Goal: Information Seeking & Learning: Compare options

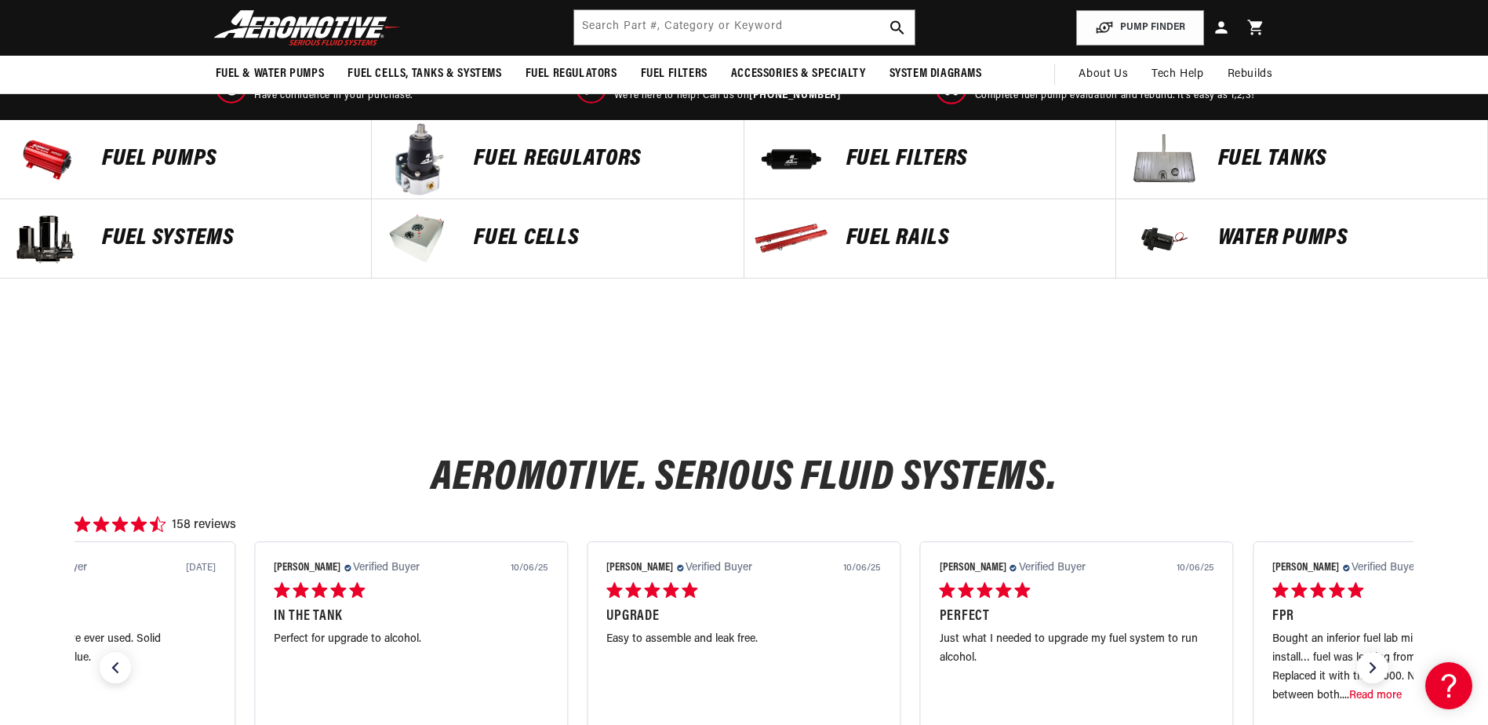
scroll to position [523, 0]
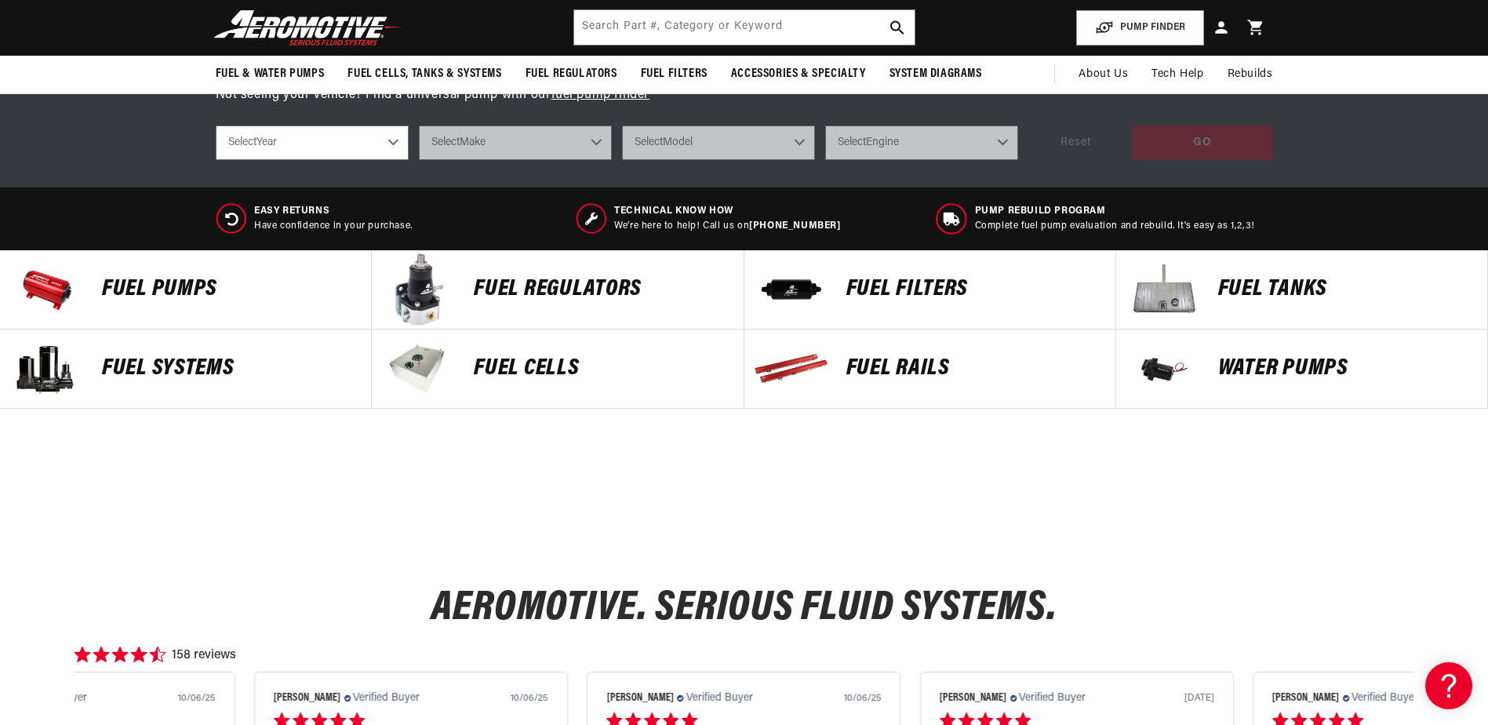
click at [184, 282] on p "Fuel Pumps" at bounding box center [228, 290] width 253 height 24
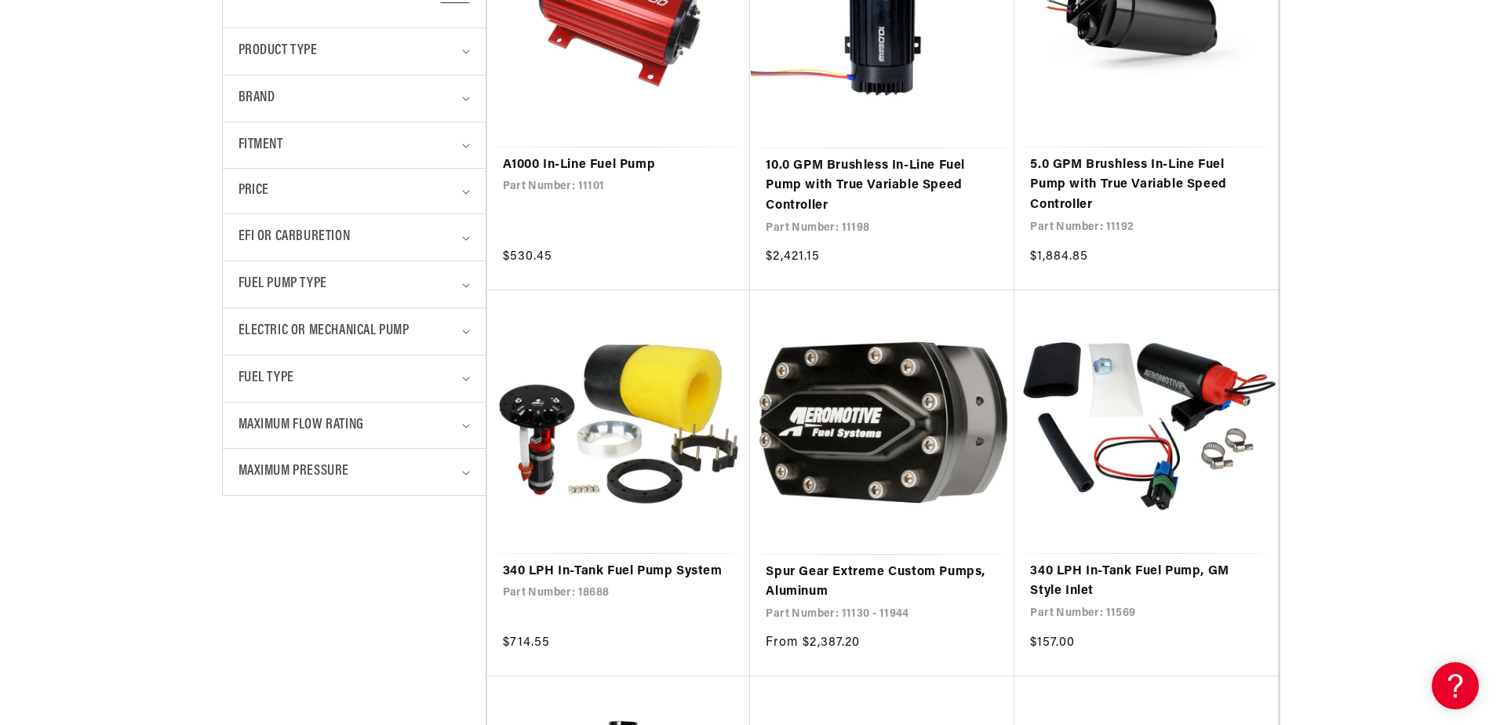
scroll to position [523, 0]
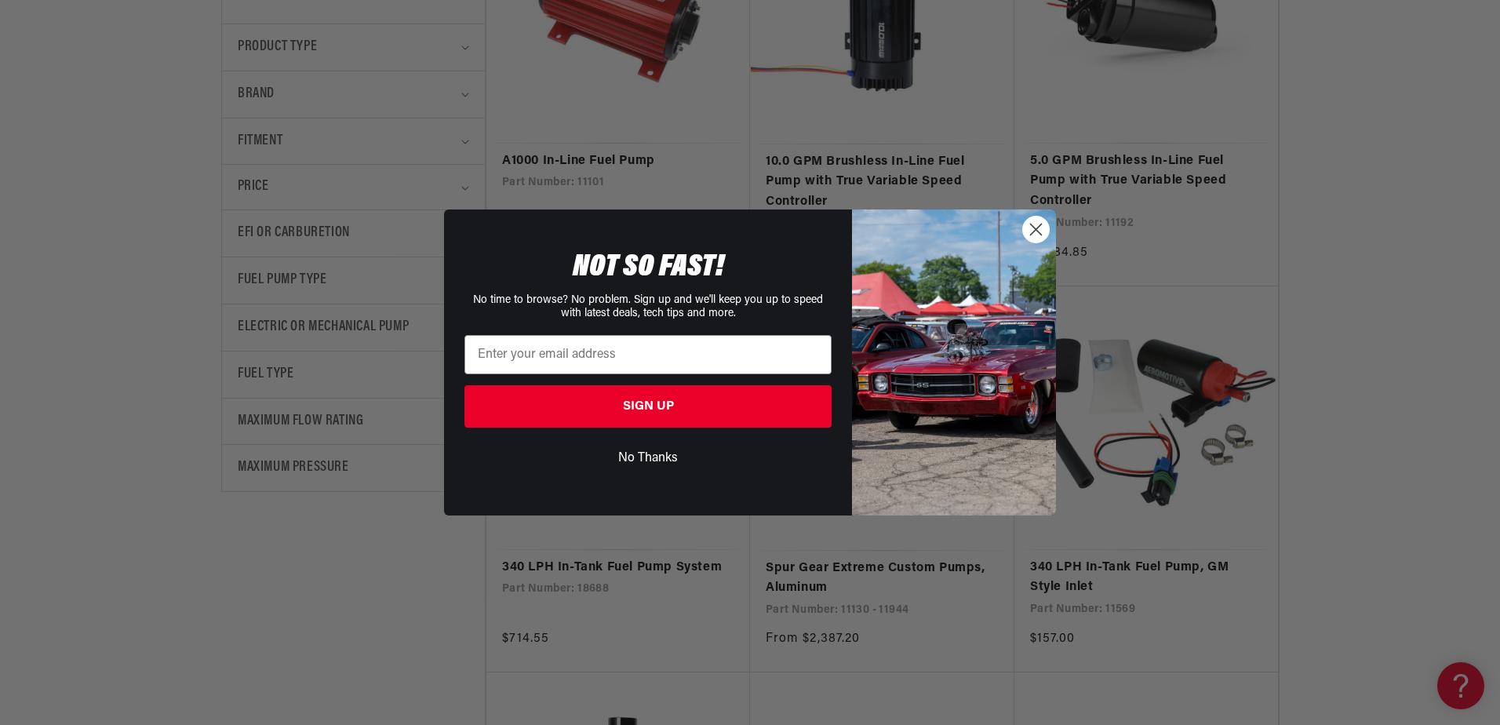
click at [1020, 214] on img "POPUP Form" at bounding box center [954, 362] width 204 height 306
click at [1040, 230] on circle "Close dialog" at bounding box center [1036, 230] width 26 height 26
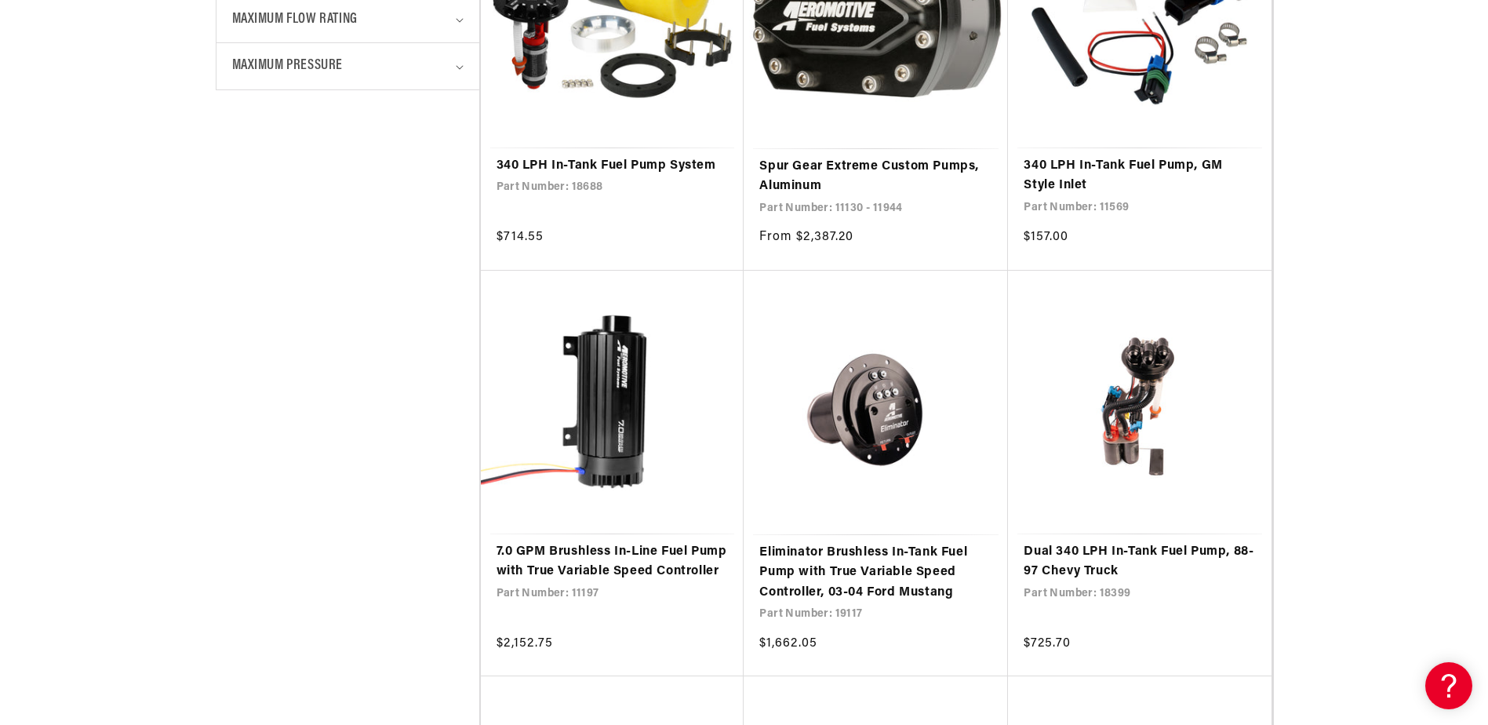
scroll to position [1046, 0]
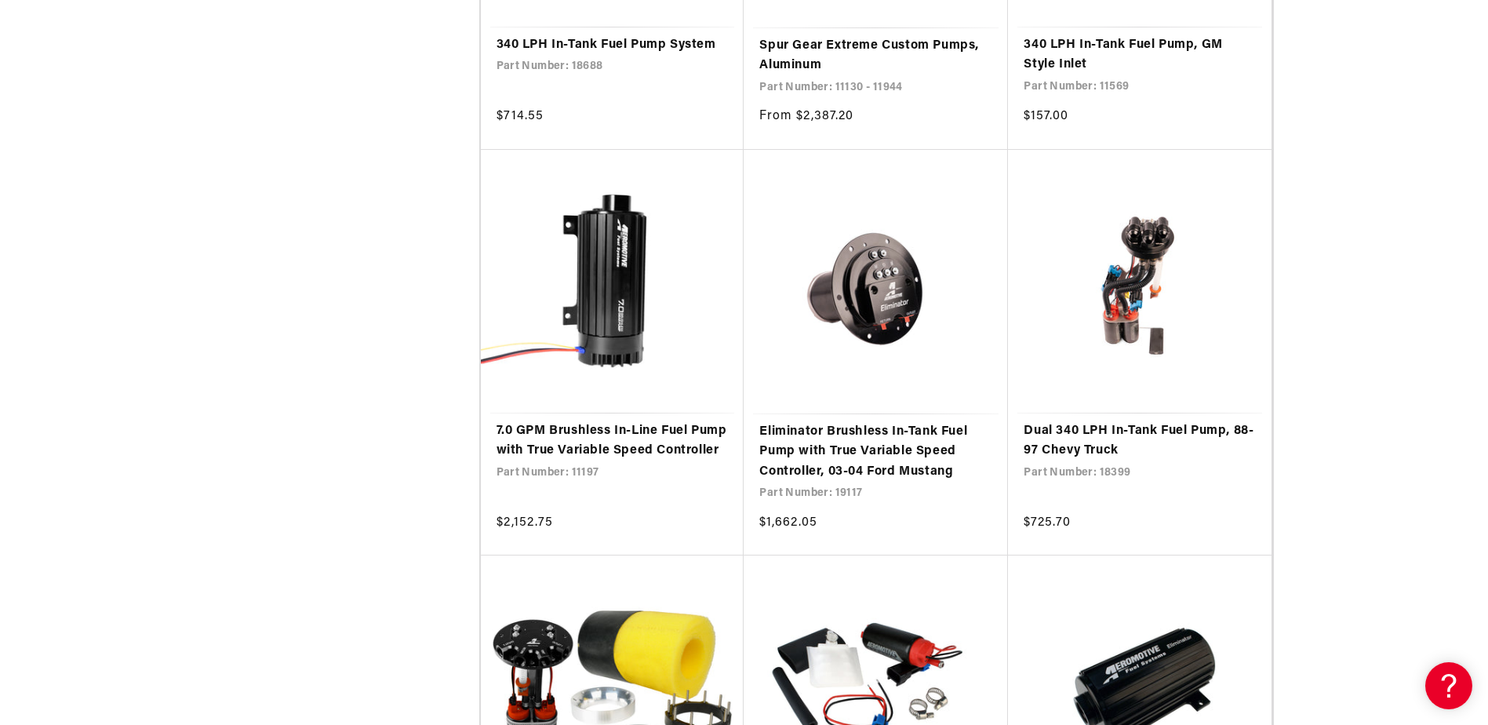
click at [687, 450] on link "7.0 GPM Brushless In-Line Fuel Pump with True Variable Speed Controller" at bounding box center [613, 441] width 232 height 40
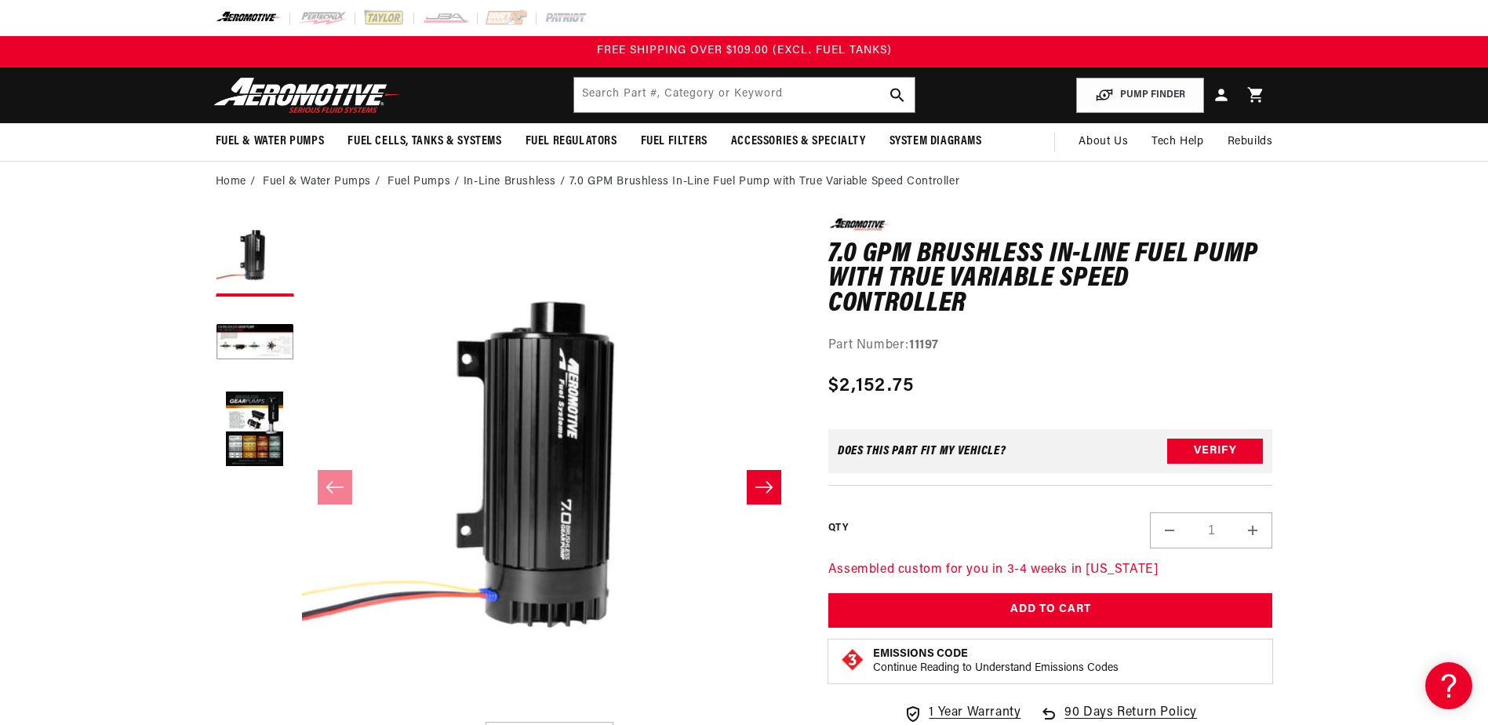
scroll to position [1, 0]
click at [247, 338] on button "Load image 2 in gallery view" at bounding box center [255, 343] width 78 height 78
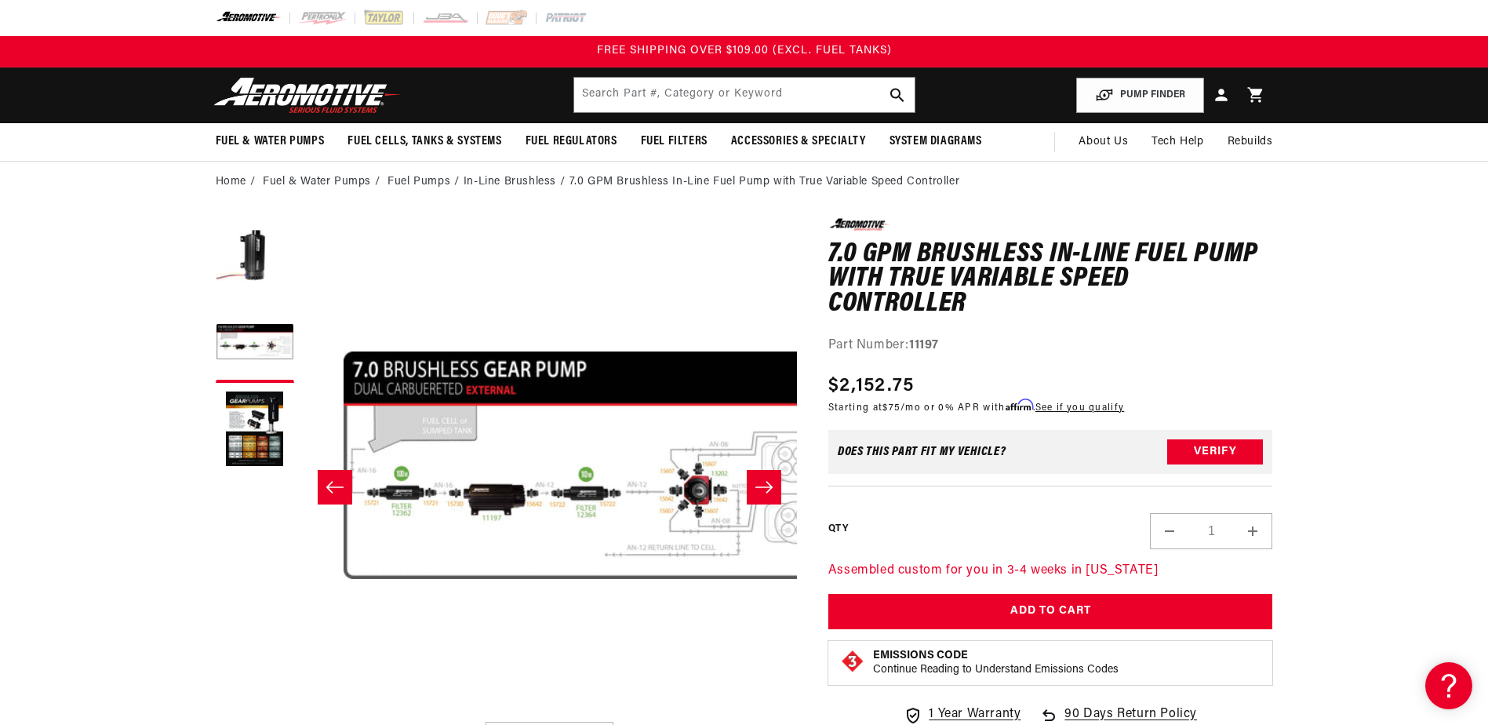
scroll to position [1, 495]
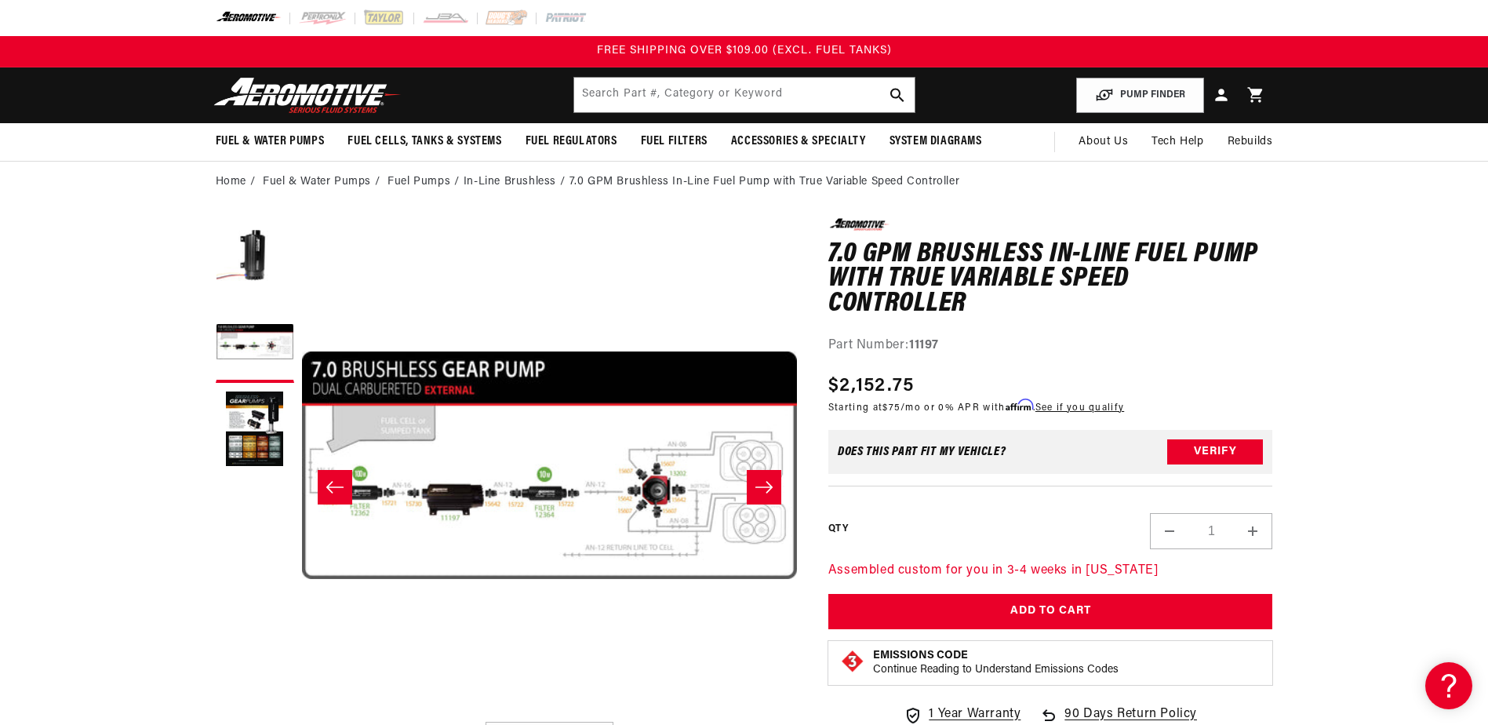
click at [256, 414] on button "Load image 3 in gallery view" at bounding box center [255, 430] width 78 height 78
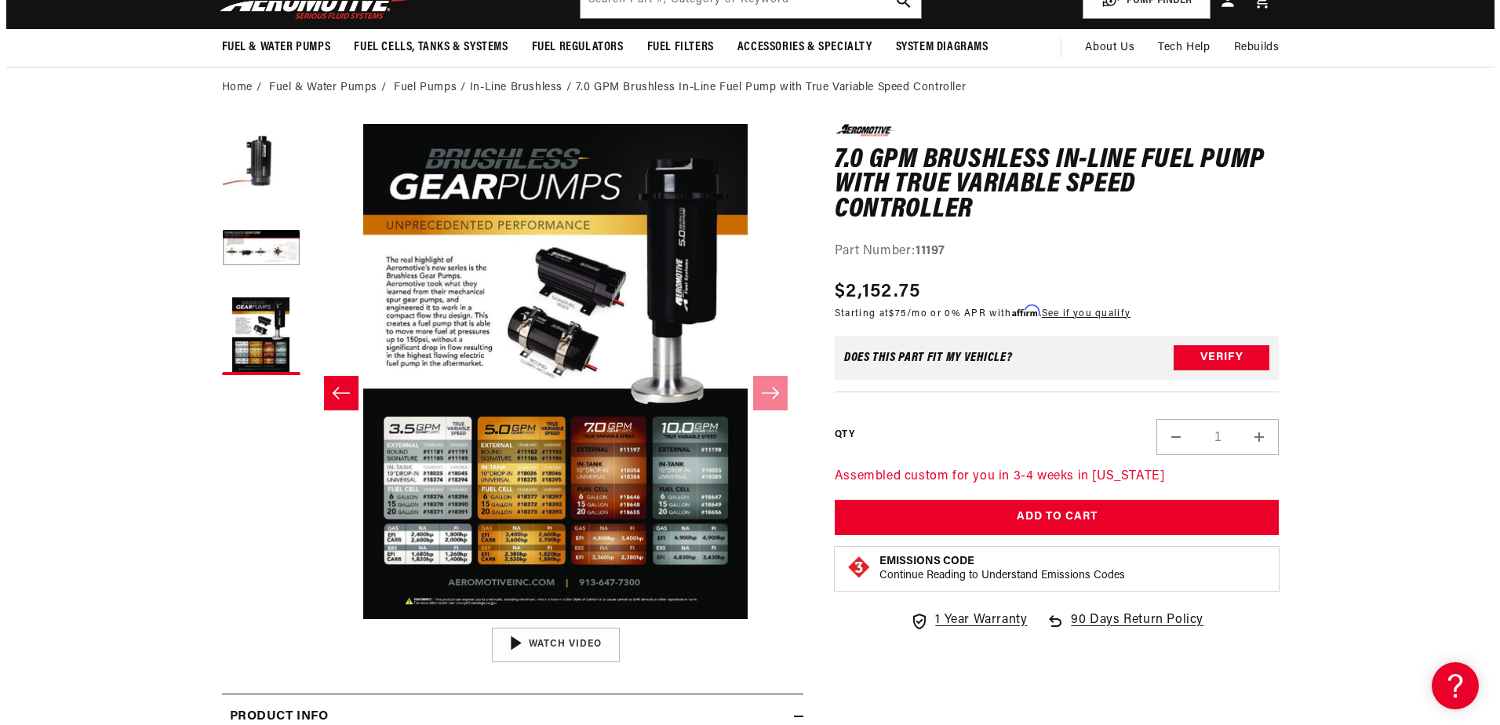
scroll to position [131, 0]
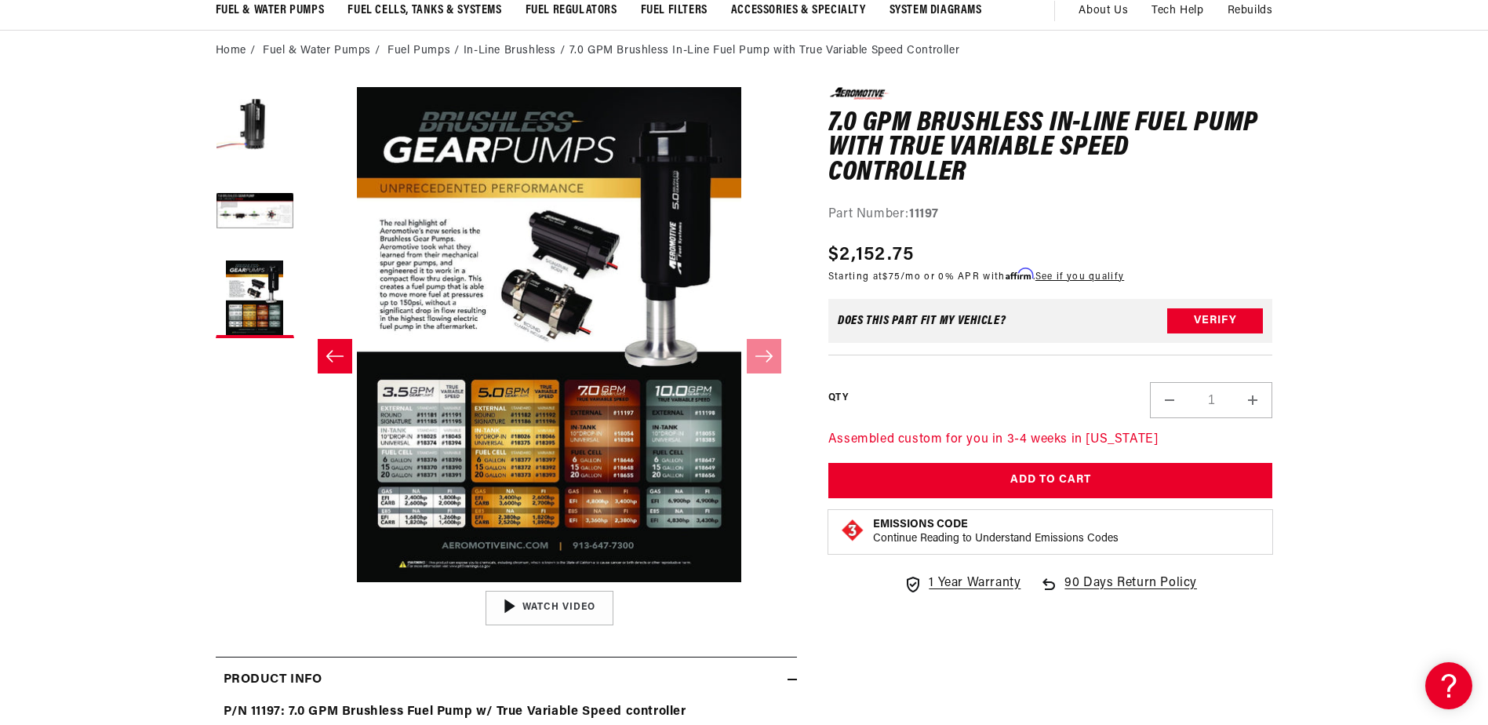
click at [301, 582] on button "Open media 3 in modal" at bounding box center [301, 582] width 0 height 0
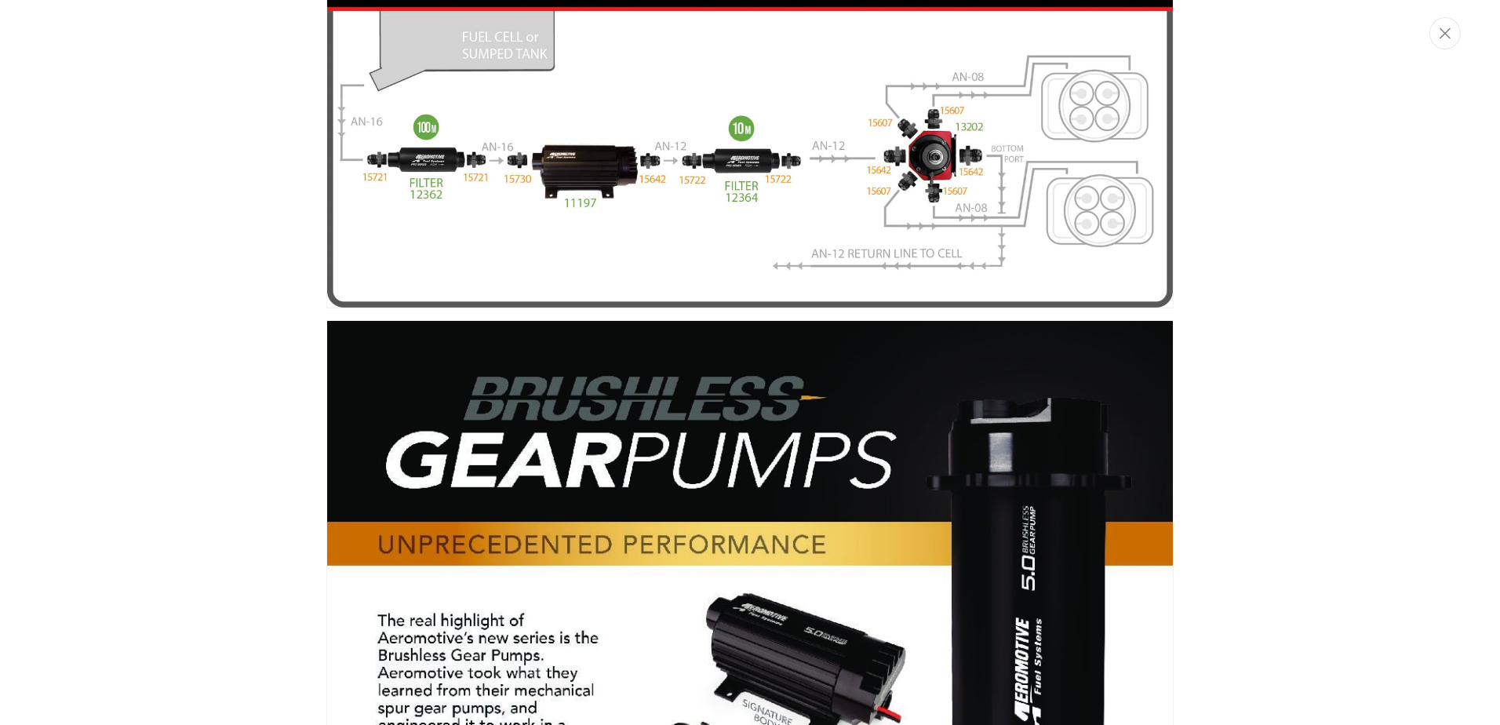
scroll to position [0, 0]
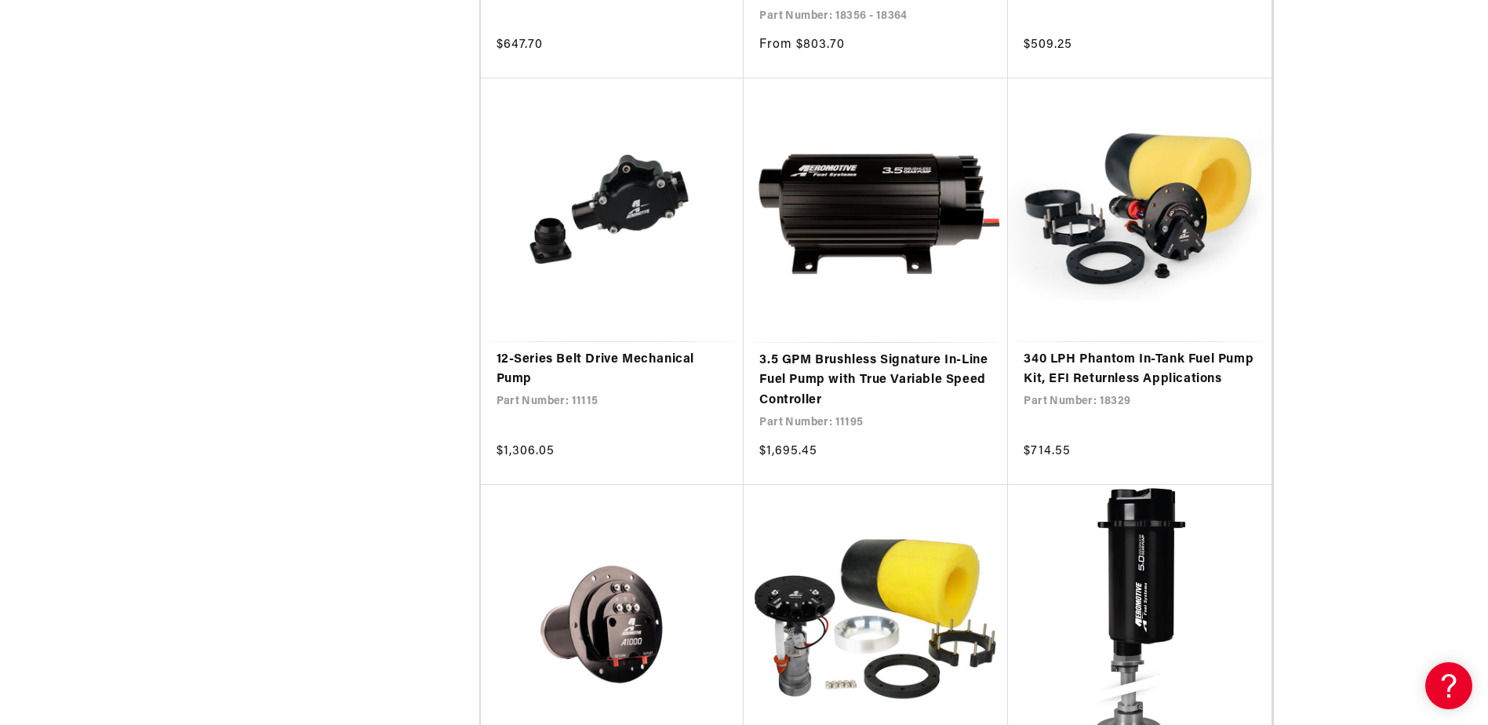
scroll to position [2746, 0]
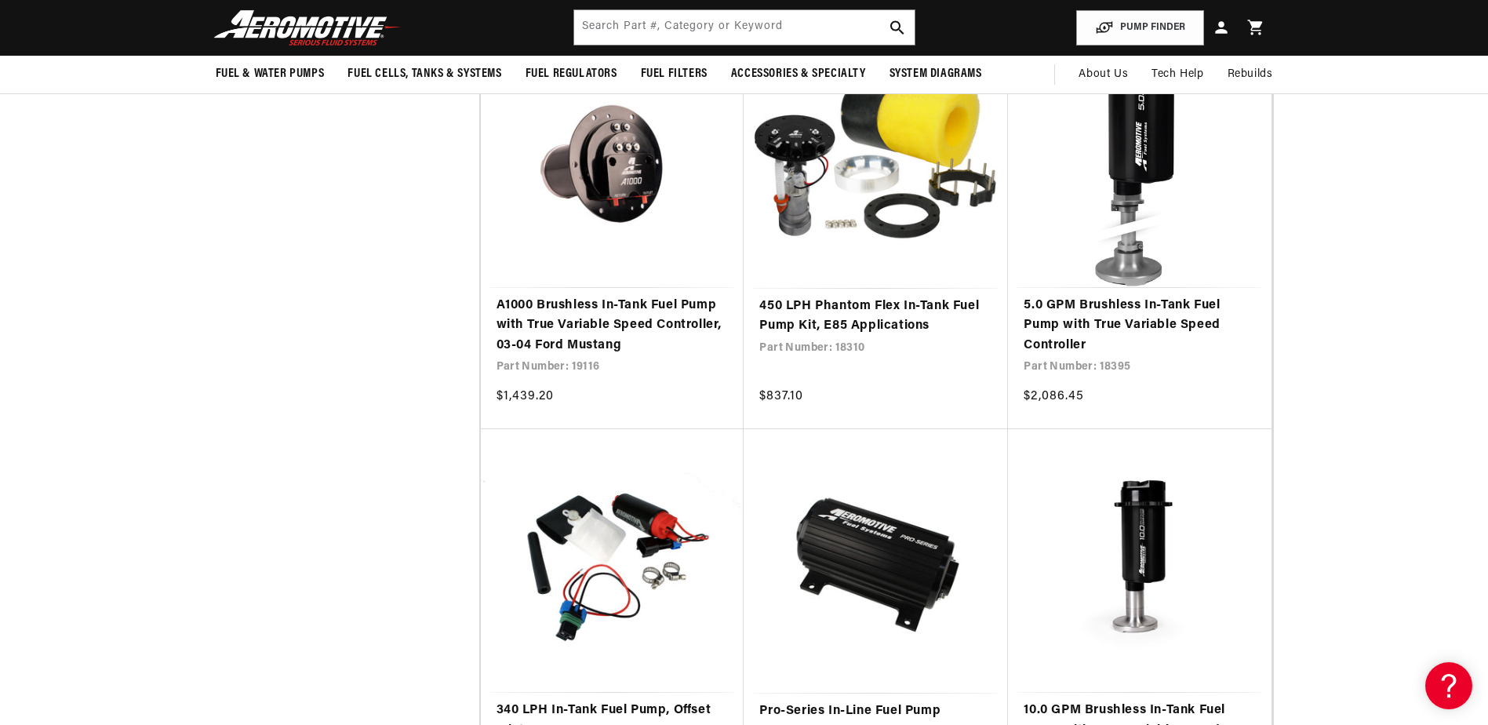
scroll to position [3007, 0]
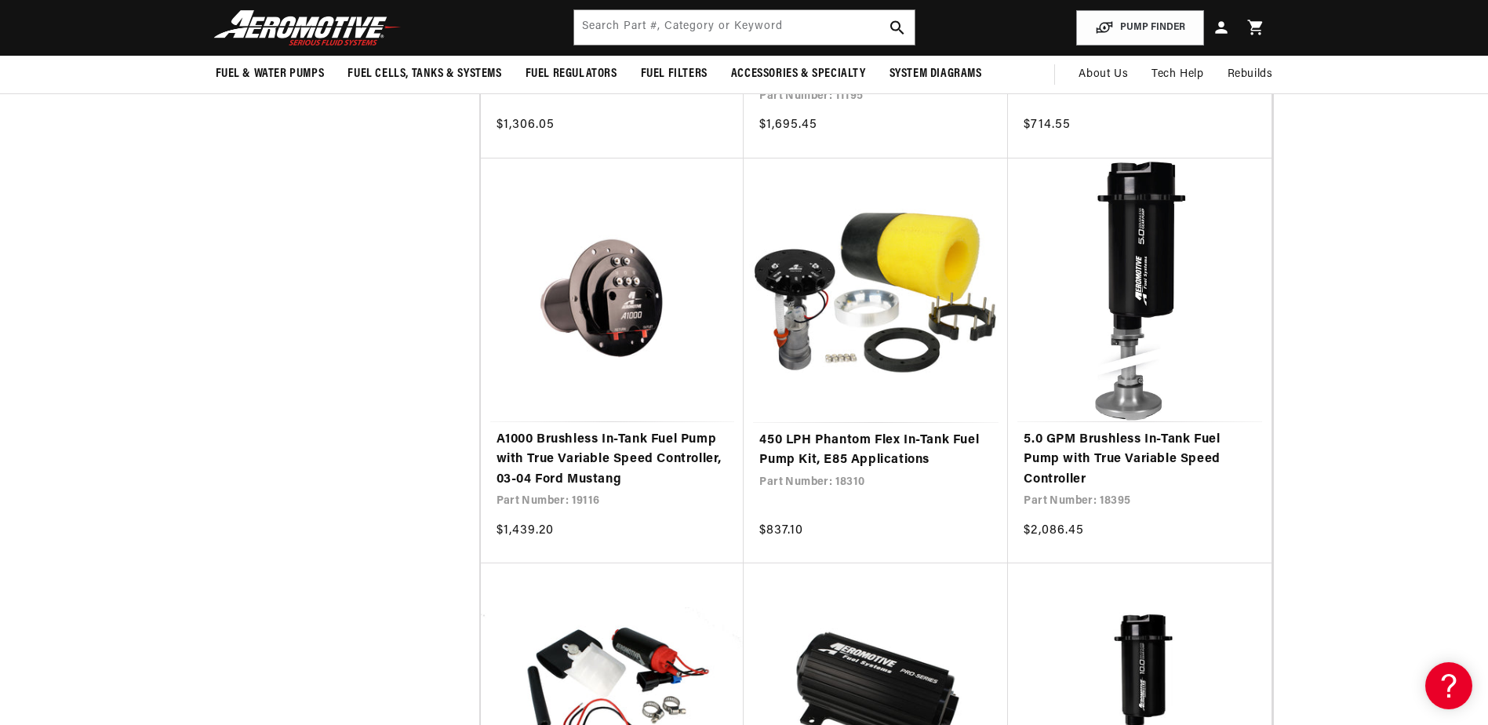
click at [1134, 430] on link "5.0 GPM Brushless In-Tank Fuel Pump with True Variable Speed Controller" at bounding box center [1140, 460] width 232 height 60
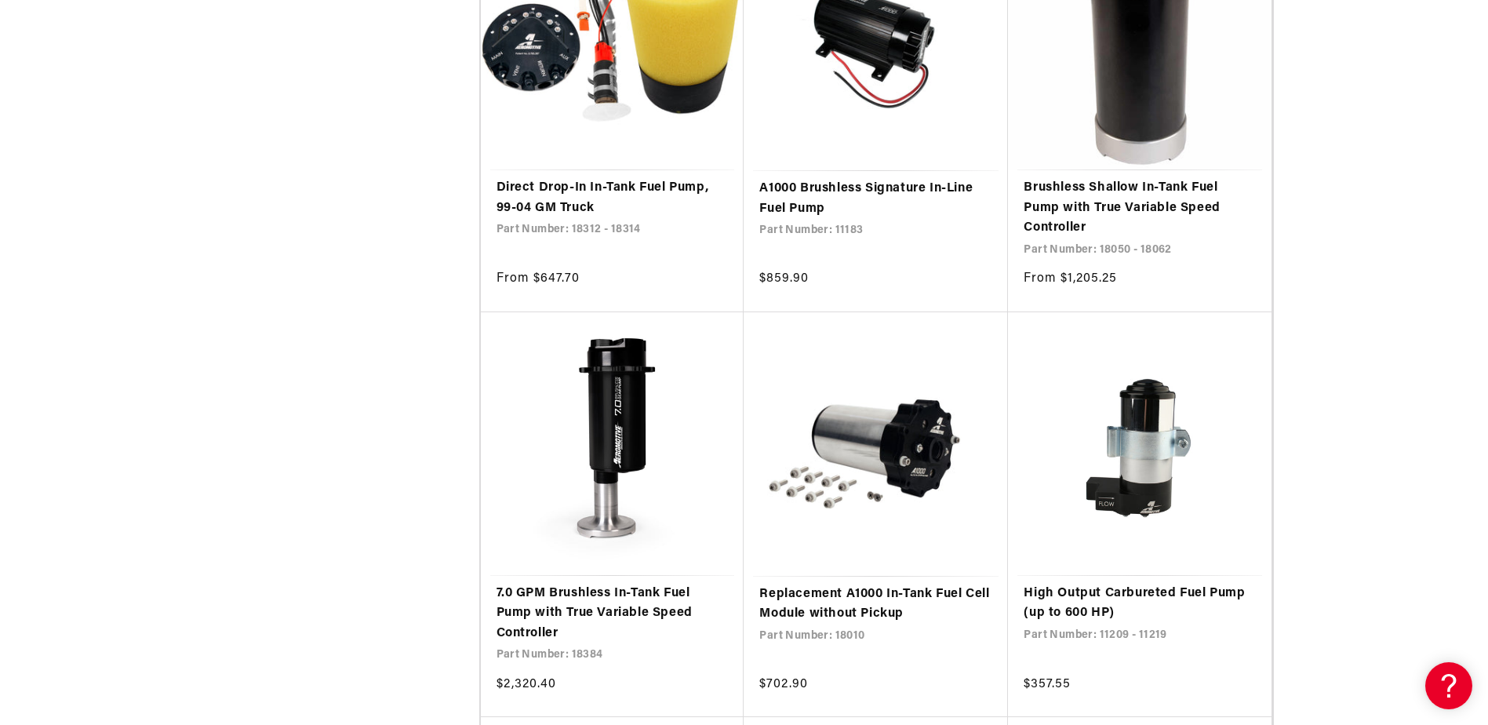
scroll to position [4315, 0]
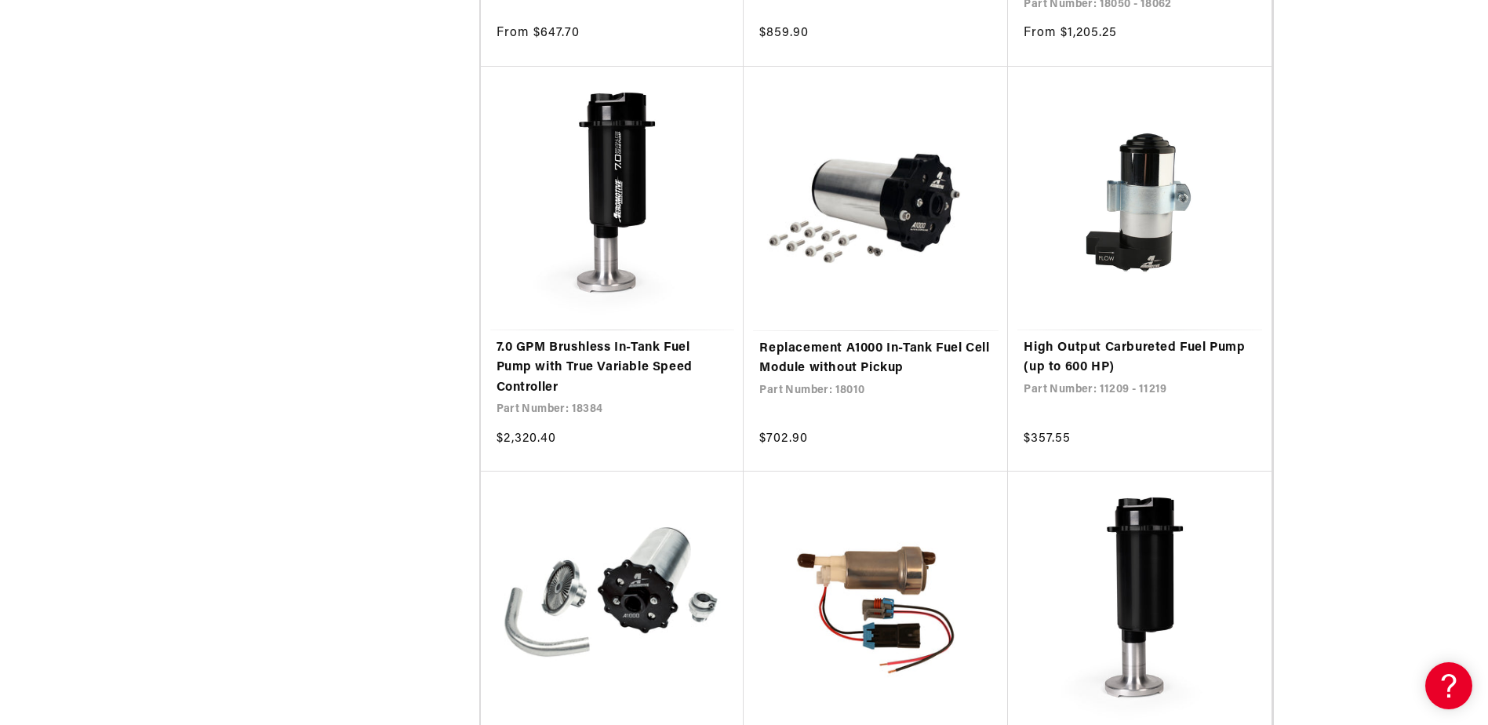
click at [674, 338] on link "7.0 GPM Brushless In-Tank Fuel Pump with True Variable Speed Controller" at bounding box center [613, 368] width 232 height 60
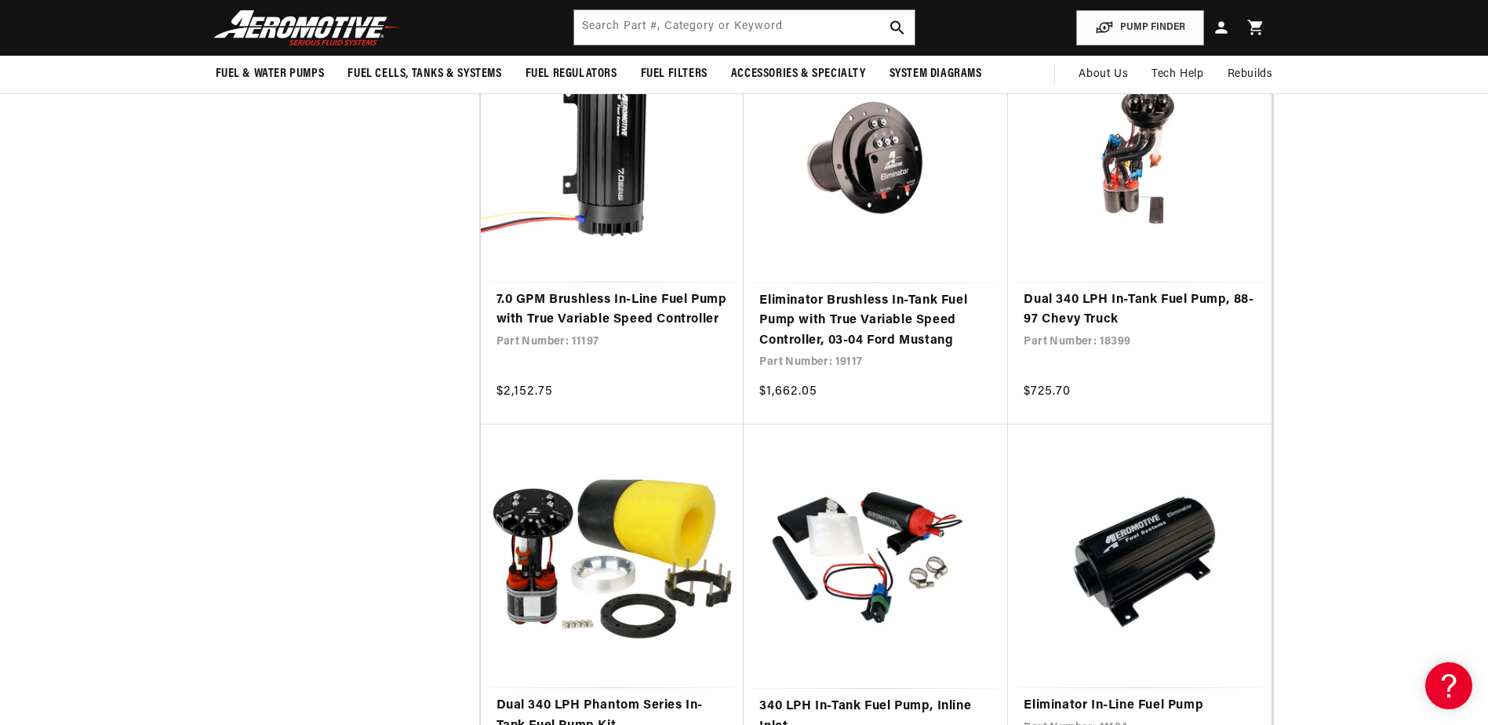
scroll to position [916, 0]
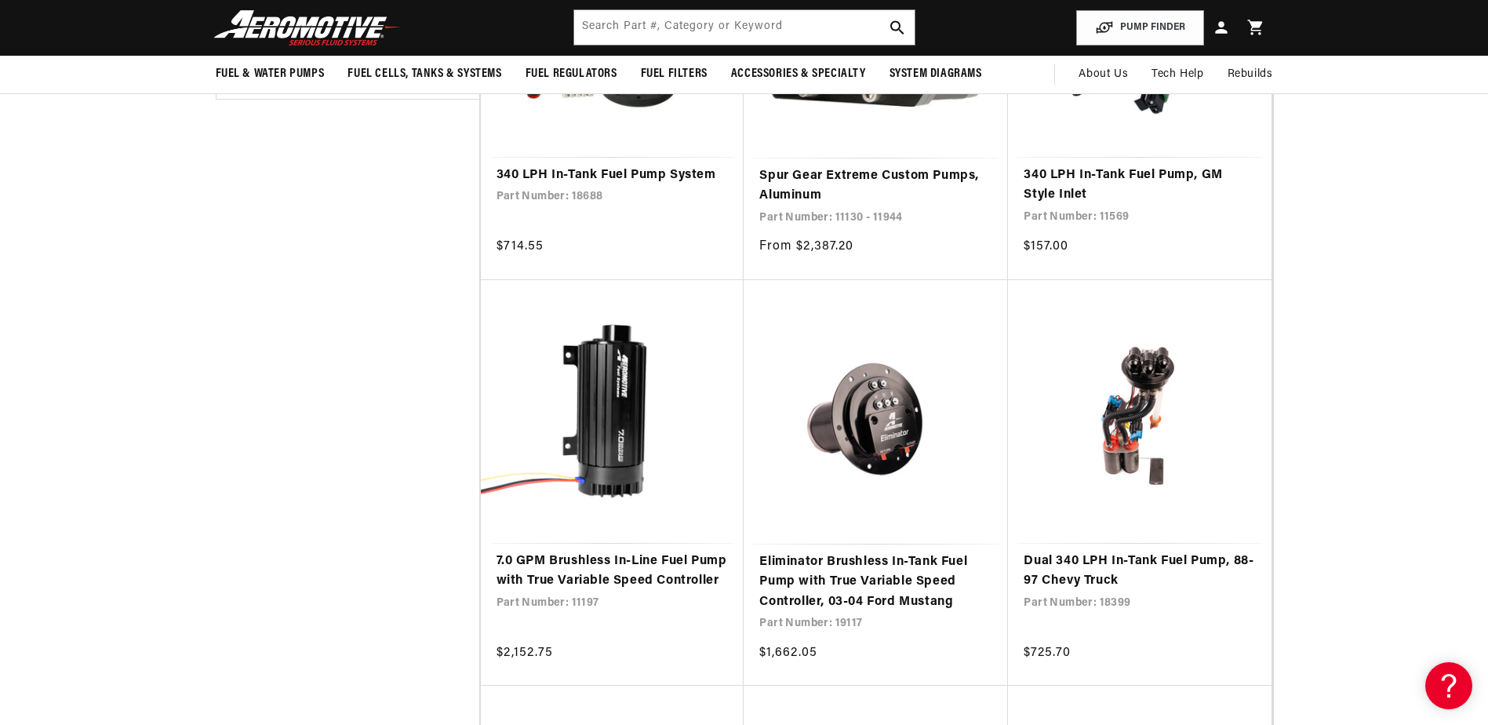
click at [647, 552] on link "7.0 GPM Brushless In-Line Fuel Pump with True Variable Speed Controller" at bounding box center [613, 572] width 232 height 40
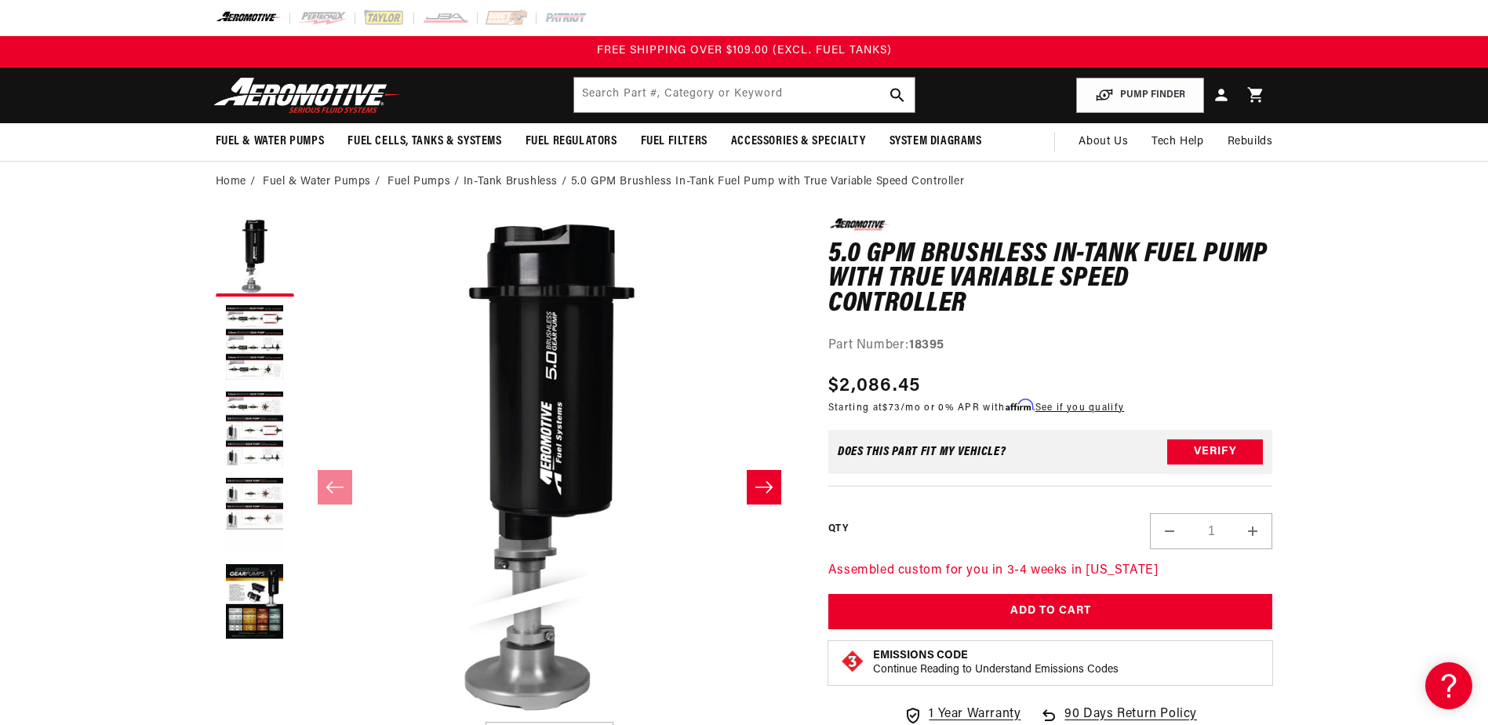
click at [261, 307] on button "Load image 2 in gallery view" at bounding box center [255, 343] width 78 height 78
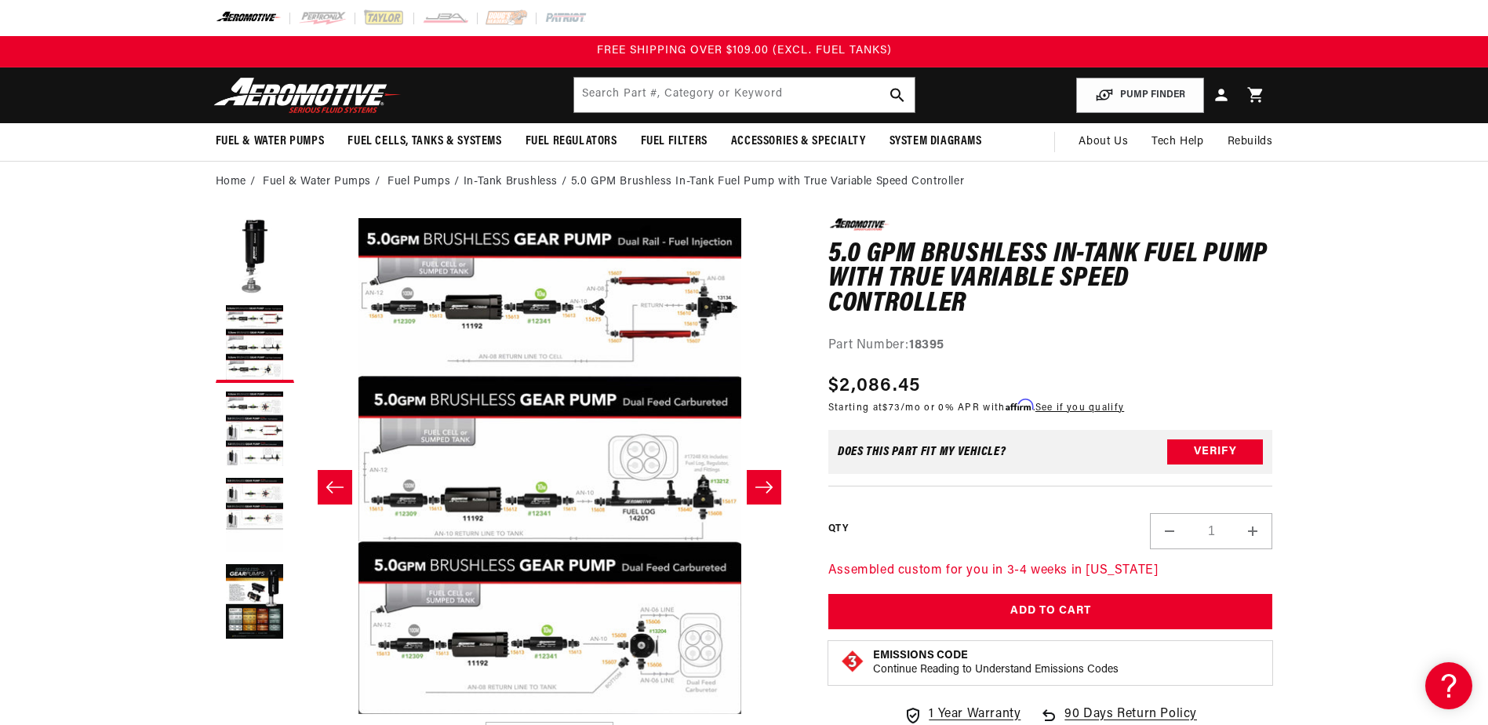
scroll to position [1, 495]
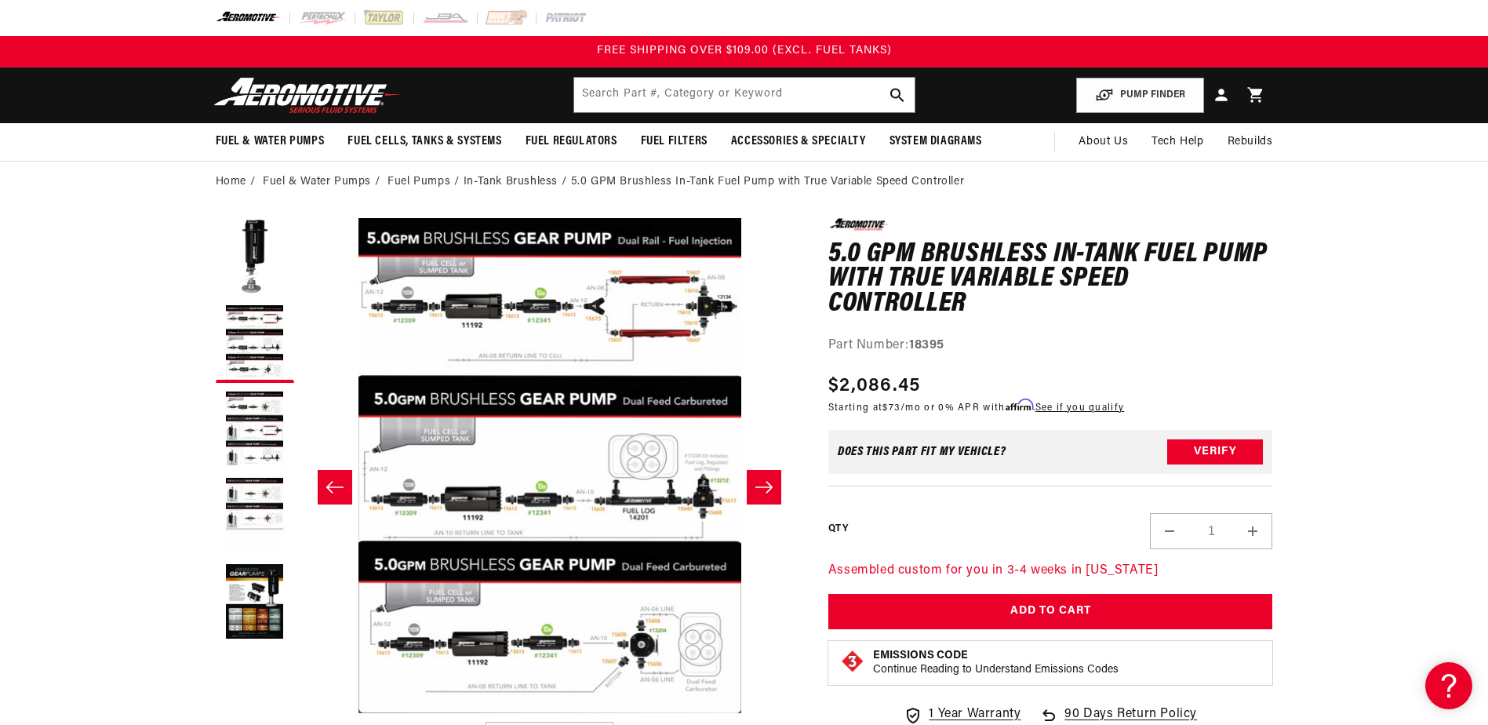
click at [302, 713] on button "Open media 2 in modal" at bounding box center [302, 713] width 0 height 0
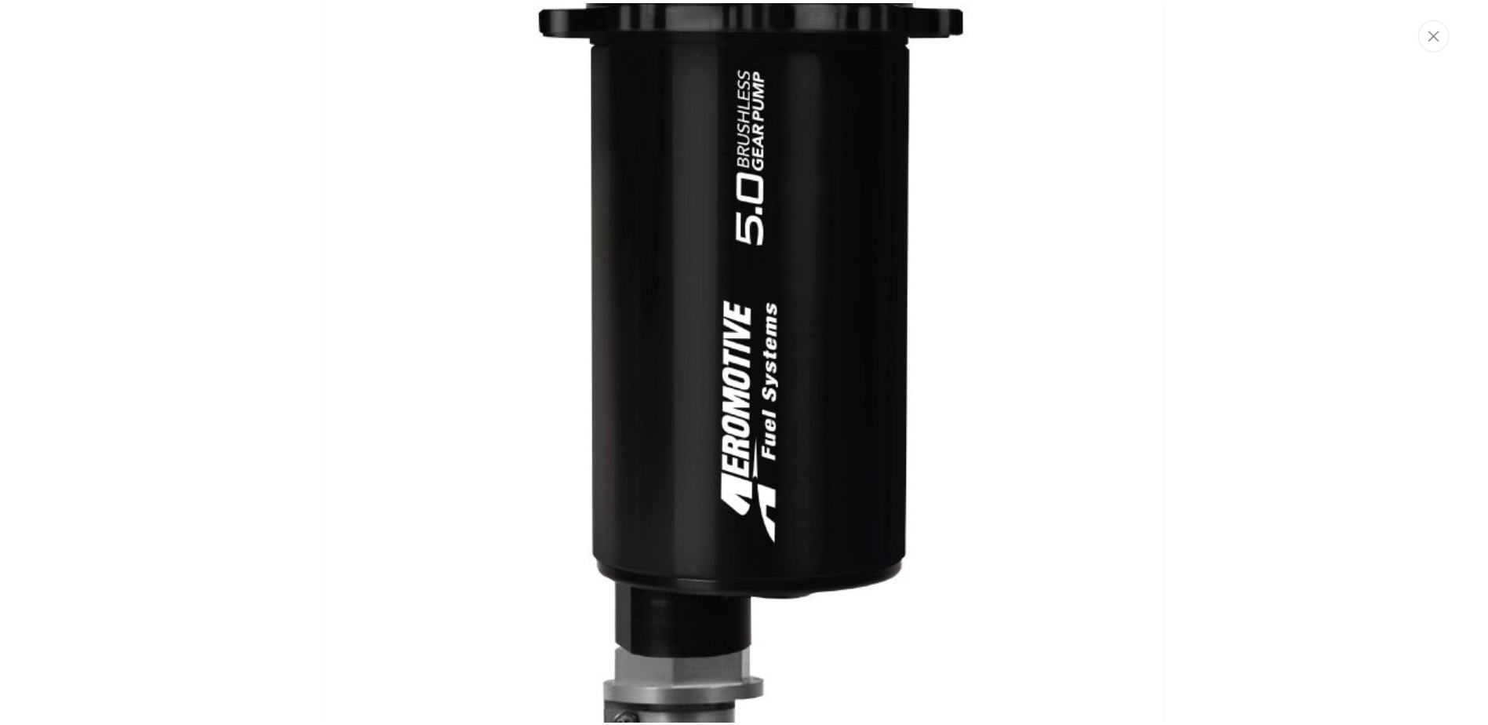
scroll to position [0, 0]
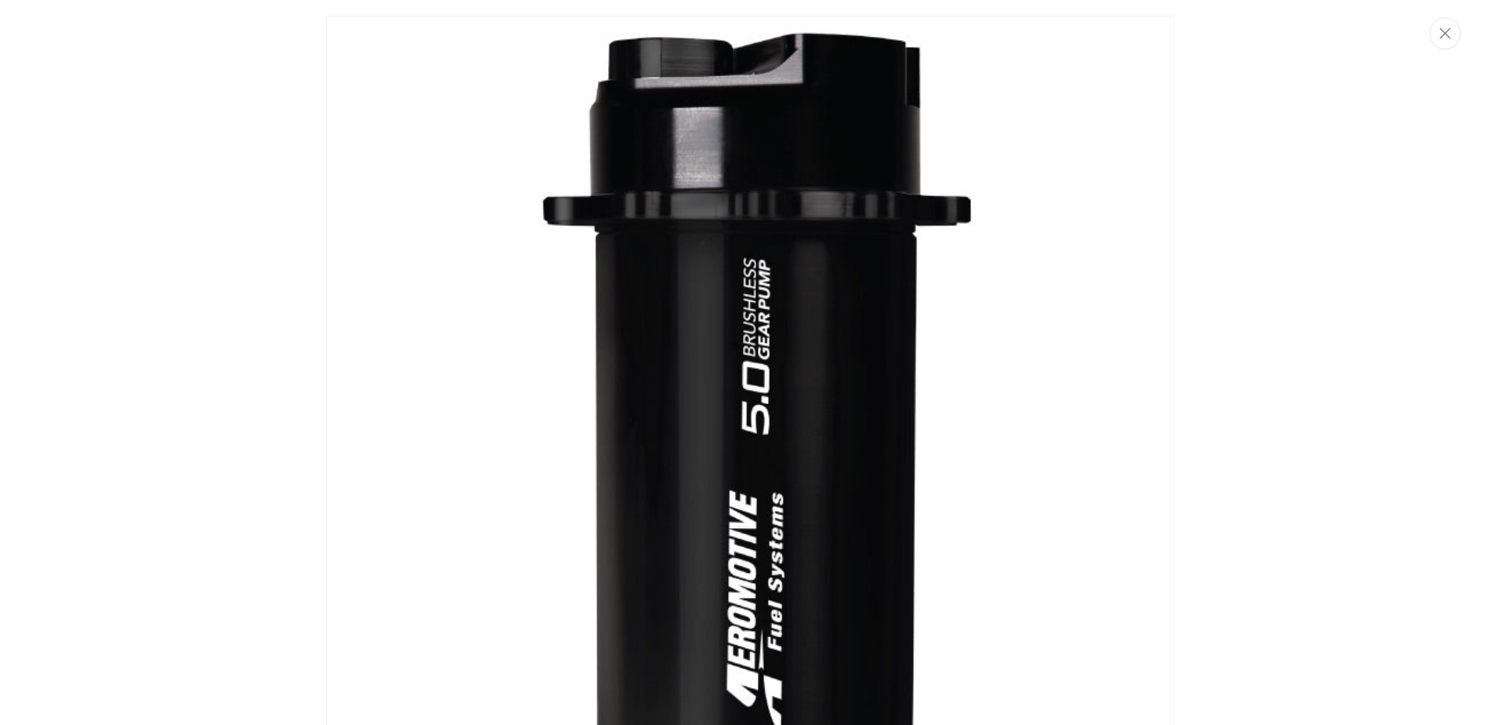
click at [505, 336] on img "Media gallery" at bounding box center [749, 659] width 847 height 1286
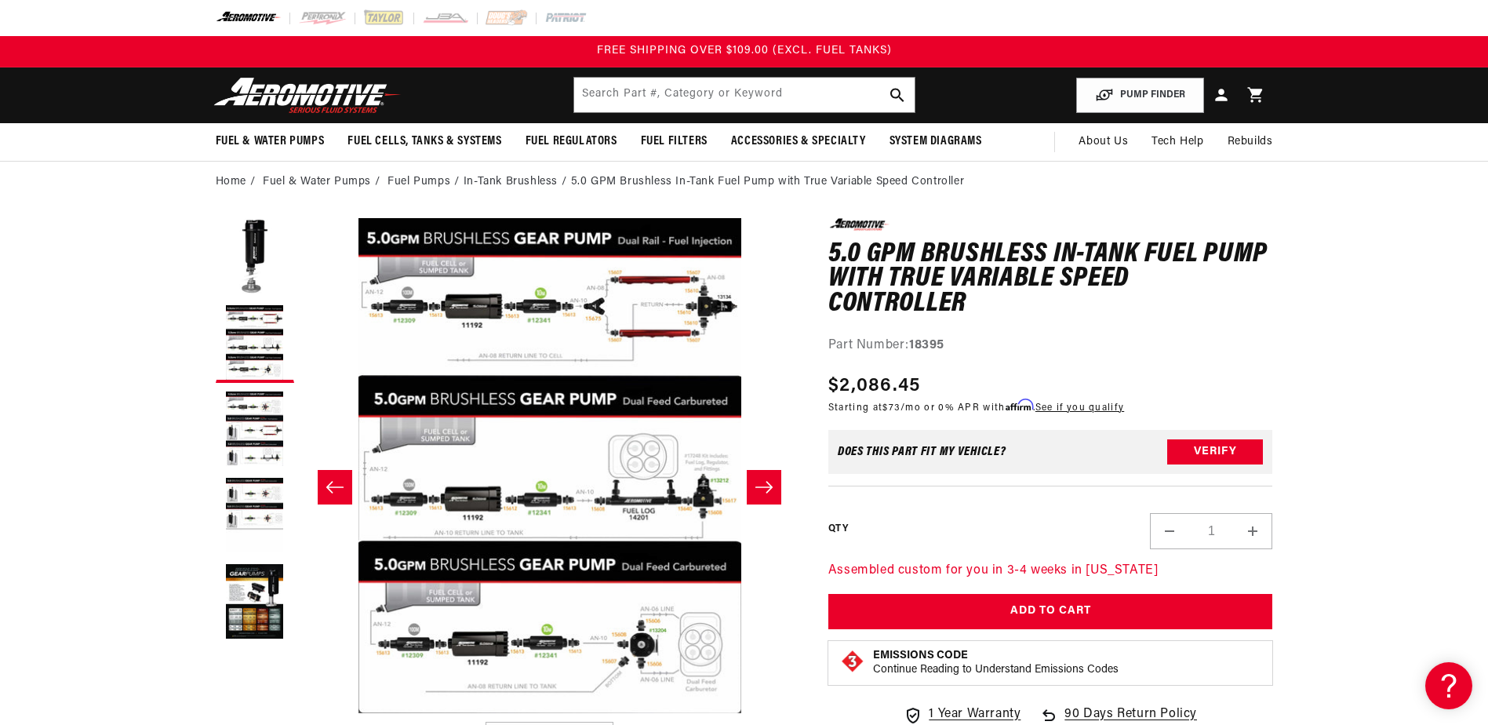
click at [255, 249] on button "Load image 1 in gallery view" at bounding box center [255, 257] width 78 height 78
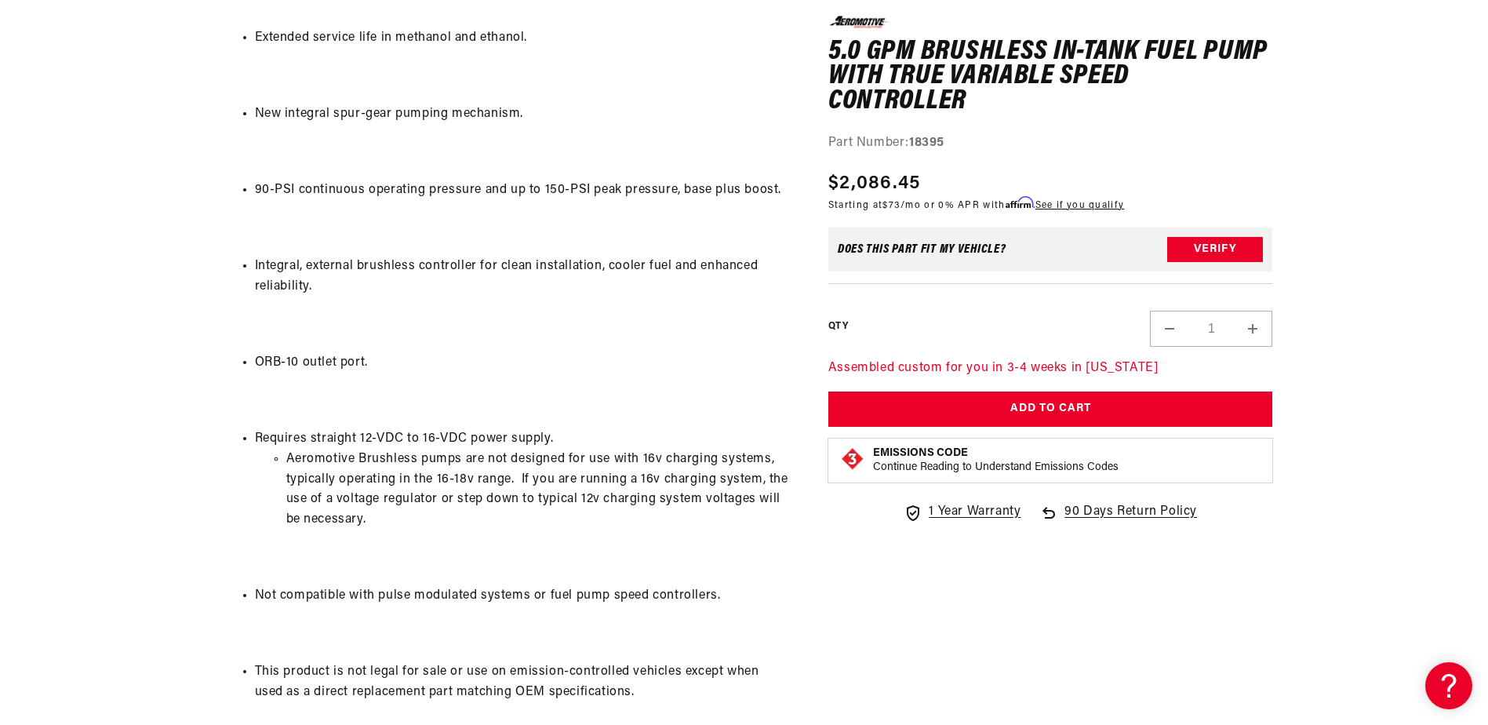
scroll to position [1961, 0]
